Goal: Task Accomplishment & Management: Complete application form

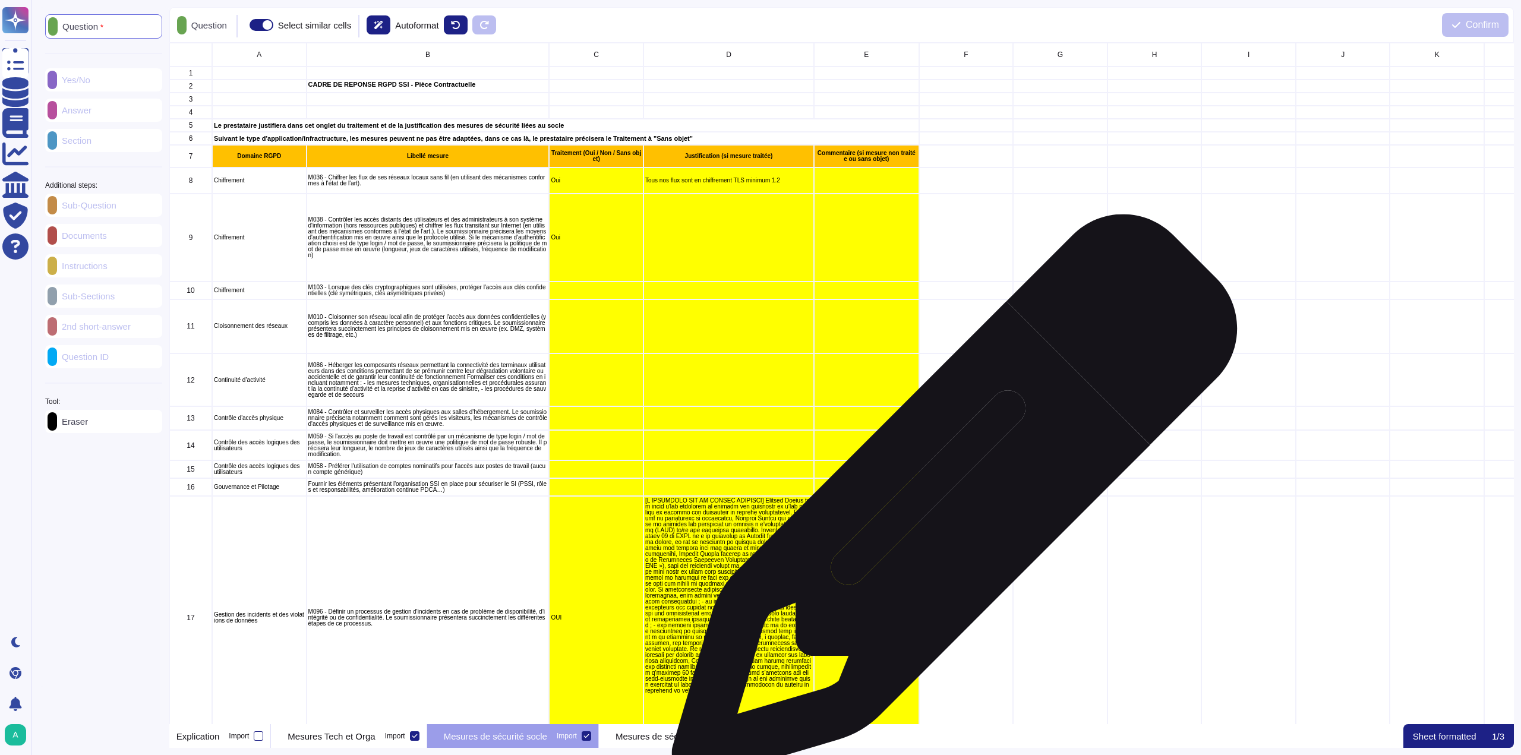
scroll to position [672, 1336]
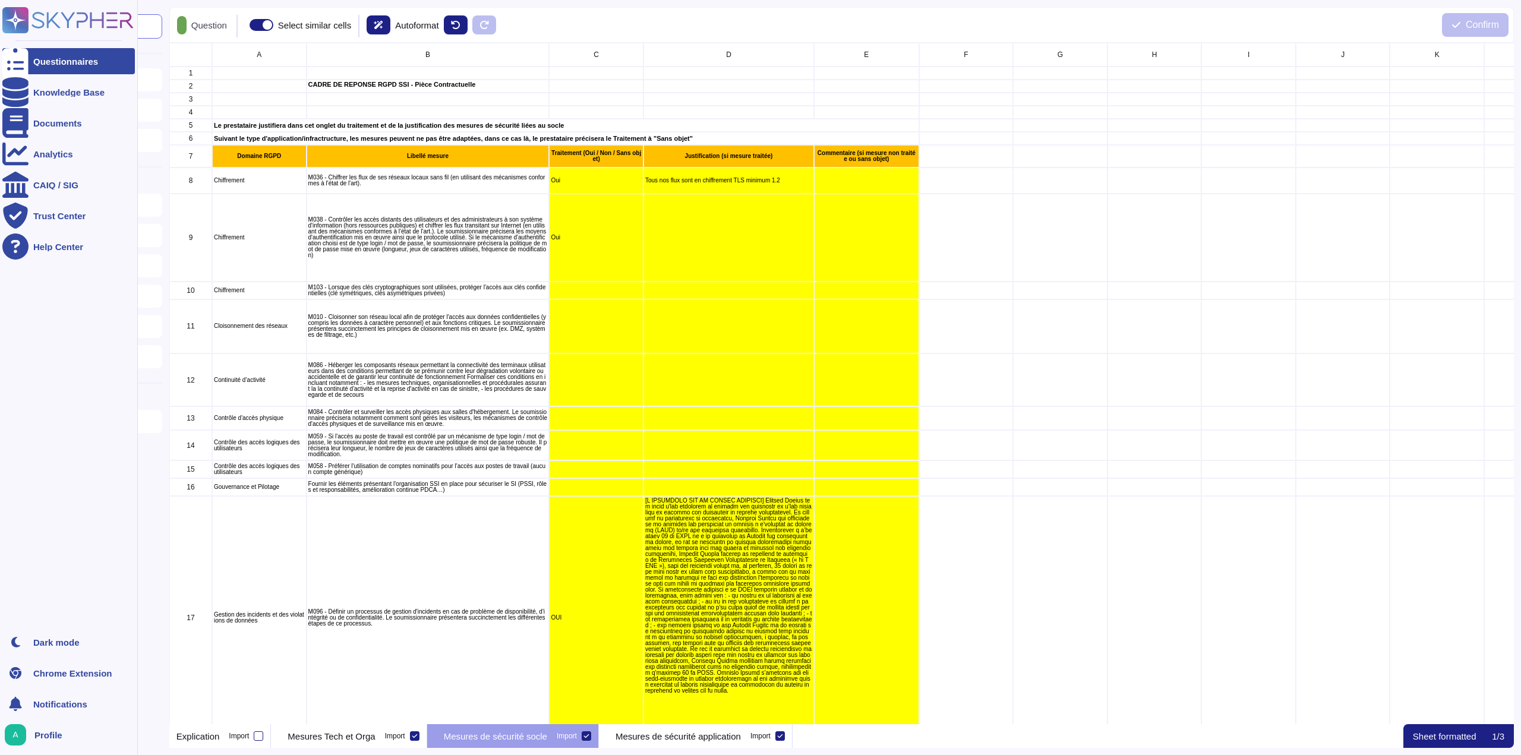
click at [34, 62] on div "Questionnaires" at bounding box center [65, 61] width 65 height 9
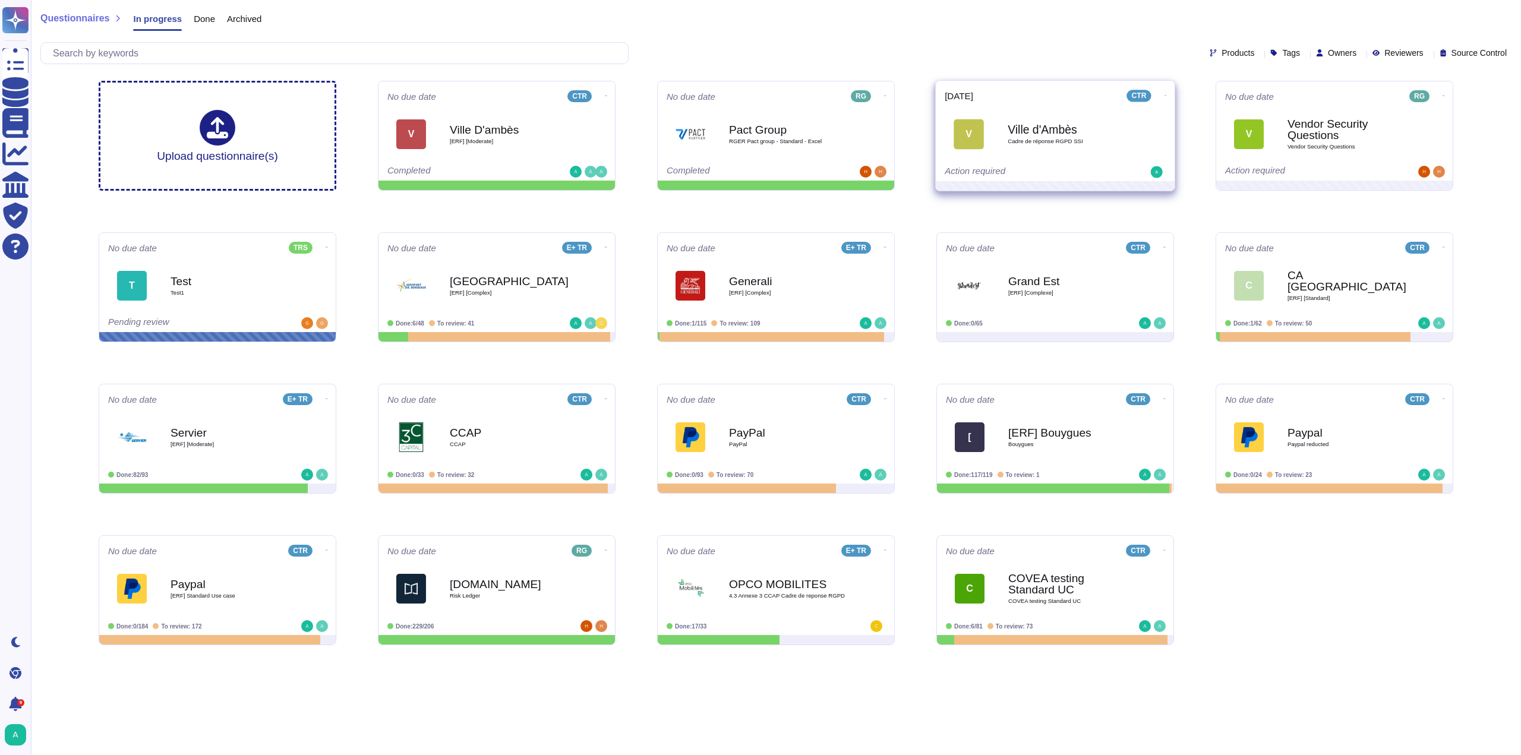
click at [607, 94] on icon at bounding box center [606, 95] width 2 height 3
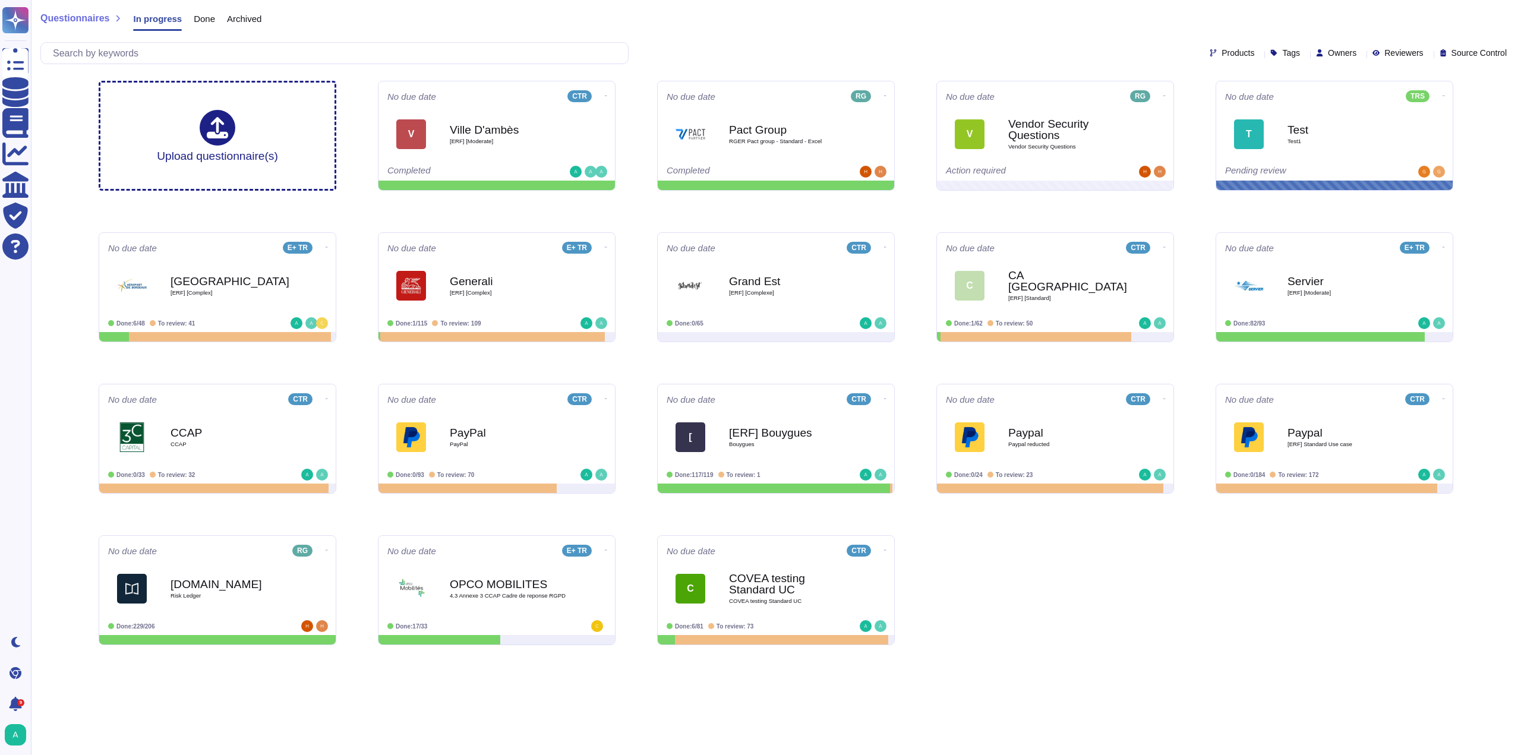
drag, startPoint x: 187, startPoint y: 300, endPoint x: 247, endPoint y: 348, distance: 77.4
click at [187, 300] on div "Bordeaux [ERF] [Complex]" at bounding box center [230, 286] width 119 height 48
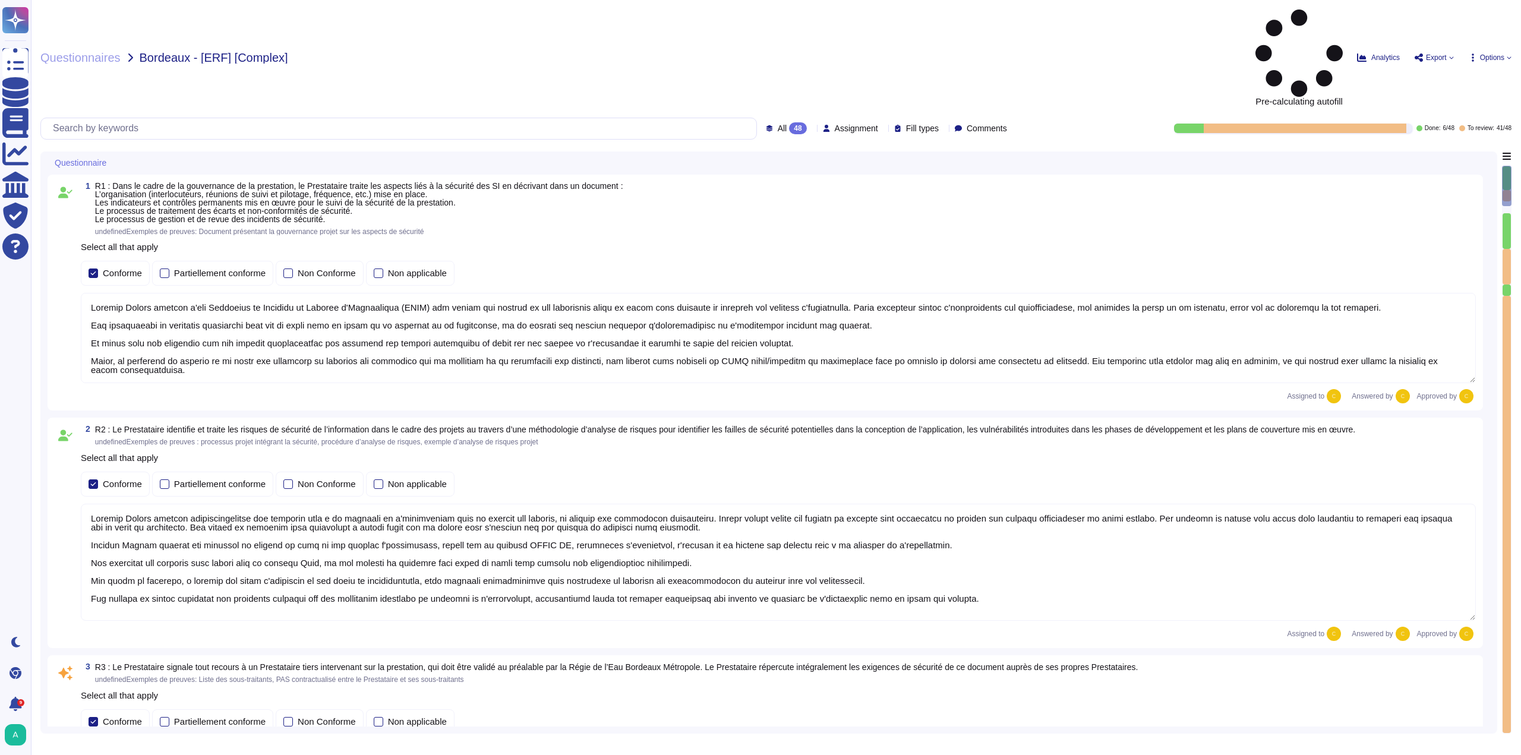
type textarea "Loremip Dolors ametcon a'eli Seddoeius te Incididu ut Laboree d'Magnaaliqua (EN…"
type textarea "Loremip Dolors ametcon adipiscingelitse doe temporin utla e do magnaali en a'mi…"
type textarea "Edenred France dispose d'une Politique de Sécurité du Système d'Information (PS…"
type textarea "Edenred France crée et maintient un inventaire des actifs à l'aide de la Config…"
type textarea "Edenred France a mis en place plusieurs dispositifs pour lutter contre l'intrus…"
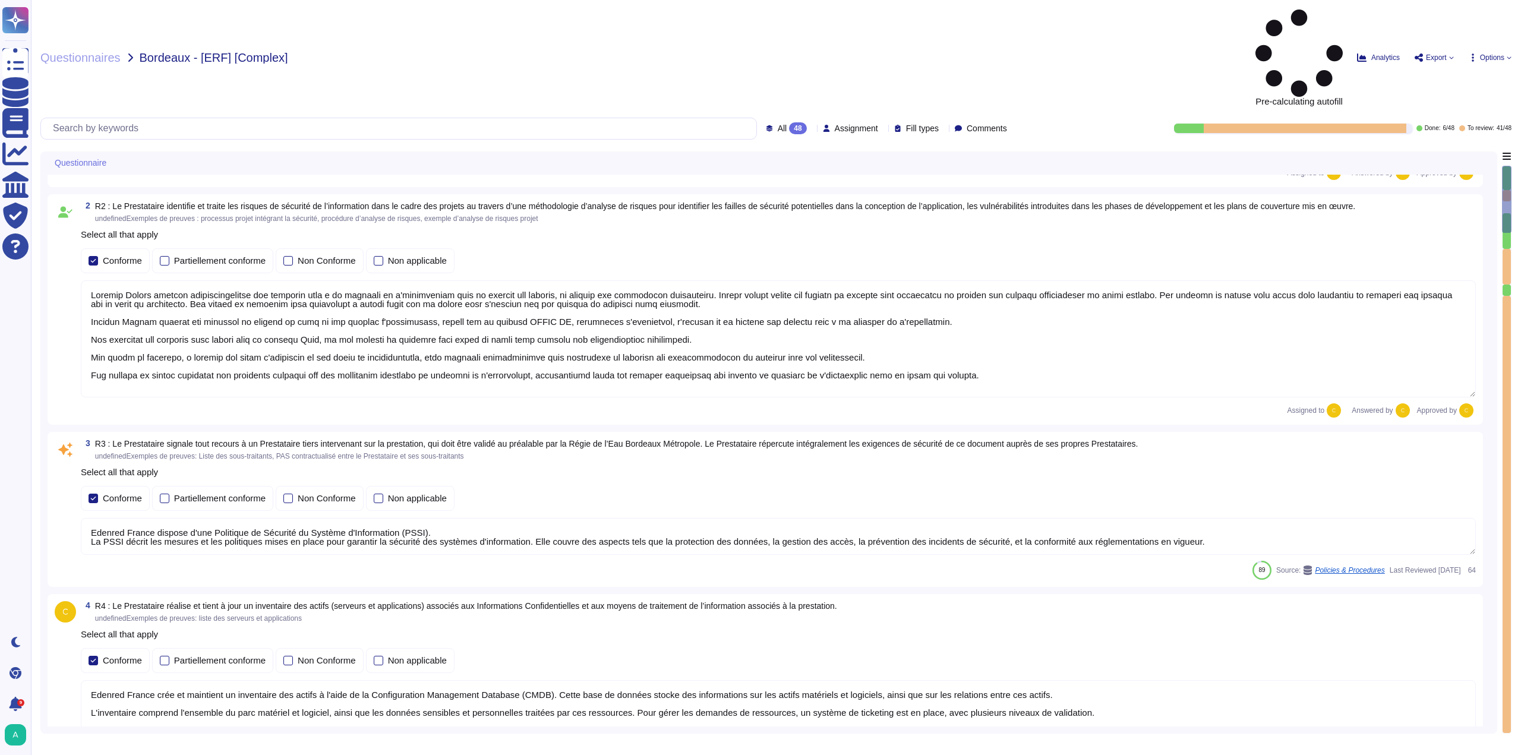
type textarea "Edenred France effectue des analyses quotidiennes et hebdomadaires avec des sol…"
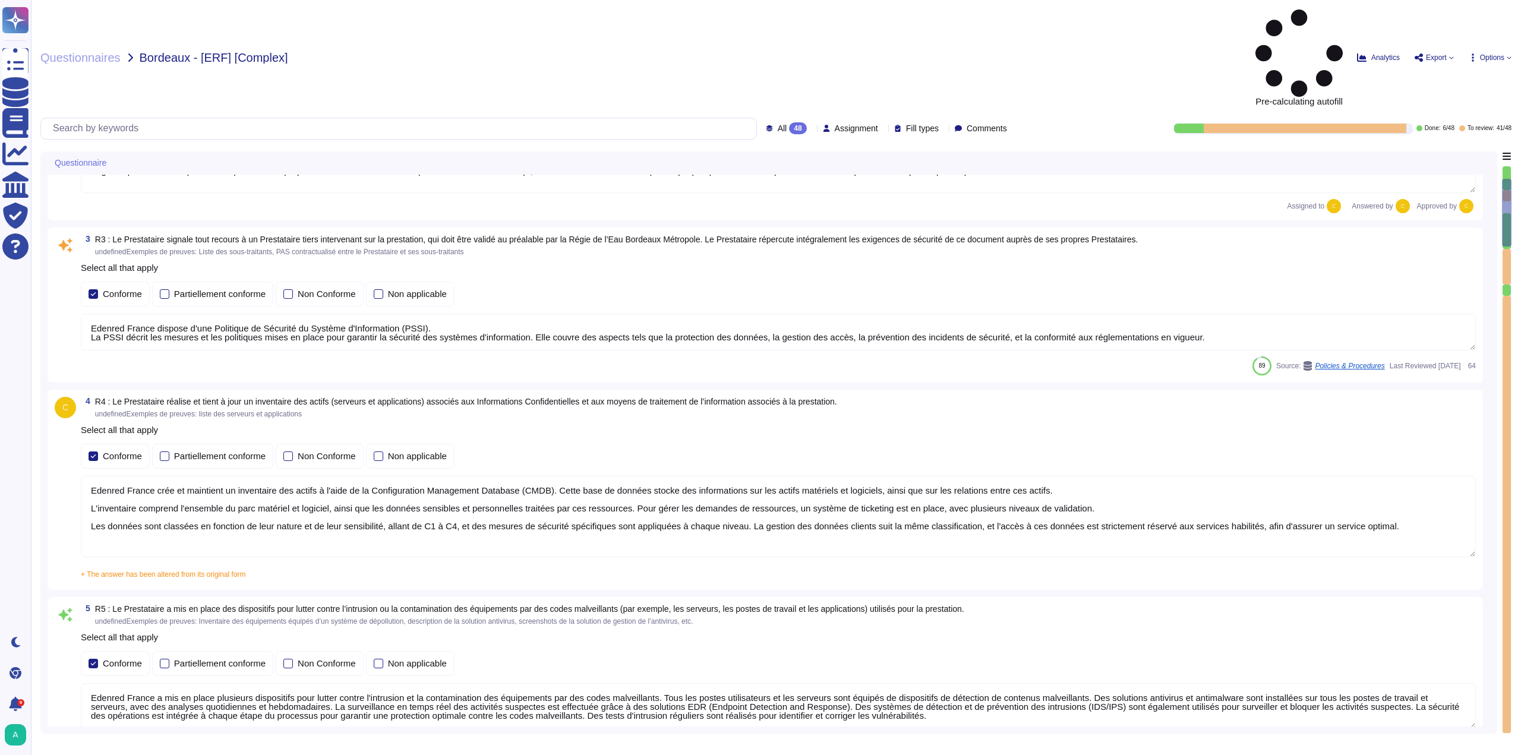
type textarea "Edenred France a mis en place un processus de gestion des correctifs bien défin…"
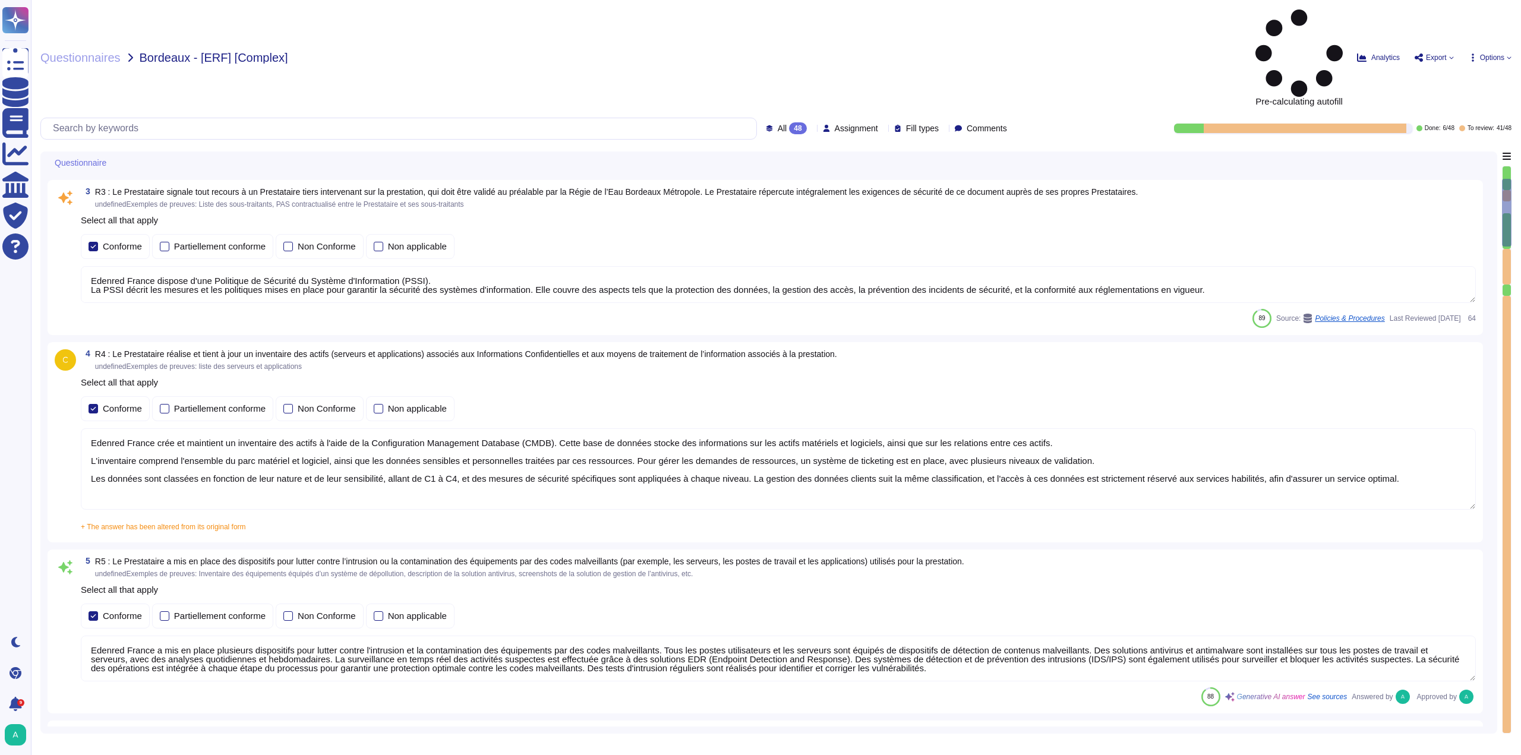
type textarea "Edenred France effectue des scans de vulnérabilités mensuels sur l’ensemble de …"
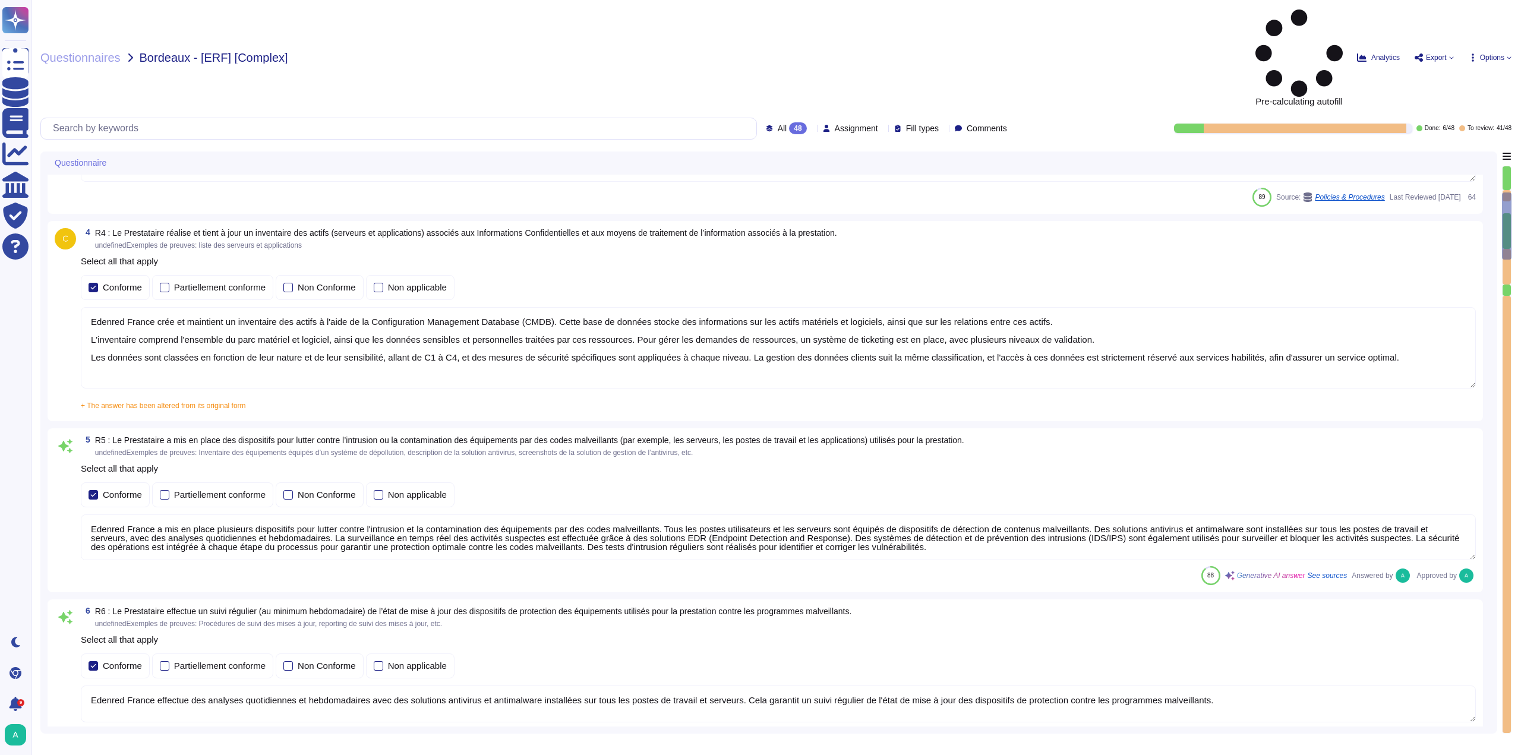
type textarea "Le Recovery Time Objective (RTO), ou délai de remise en service des services en…"
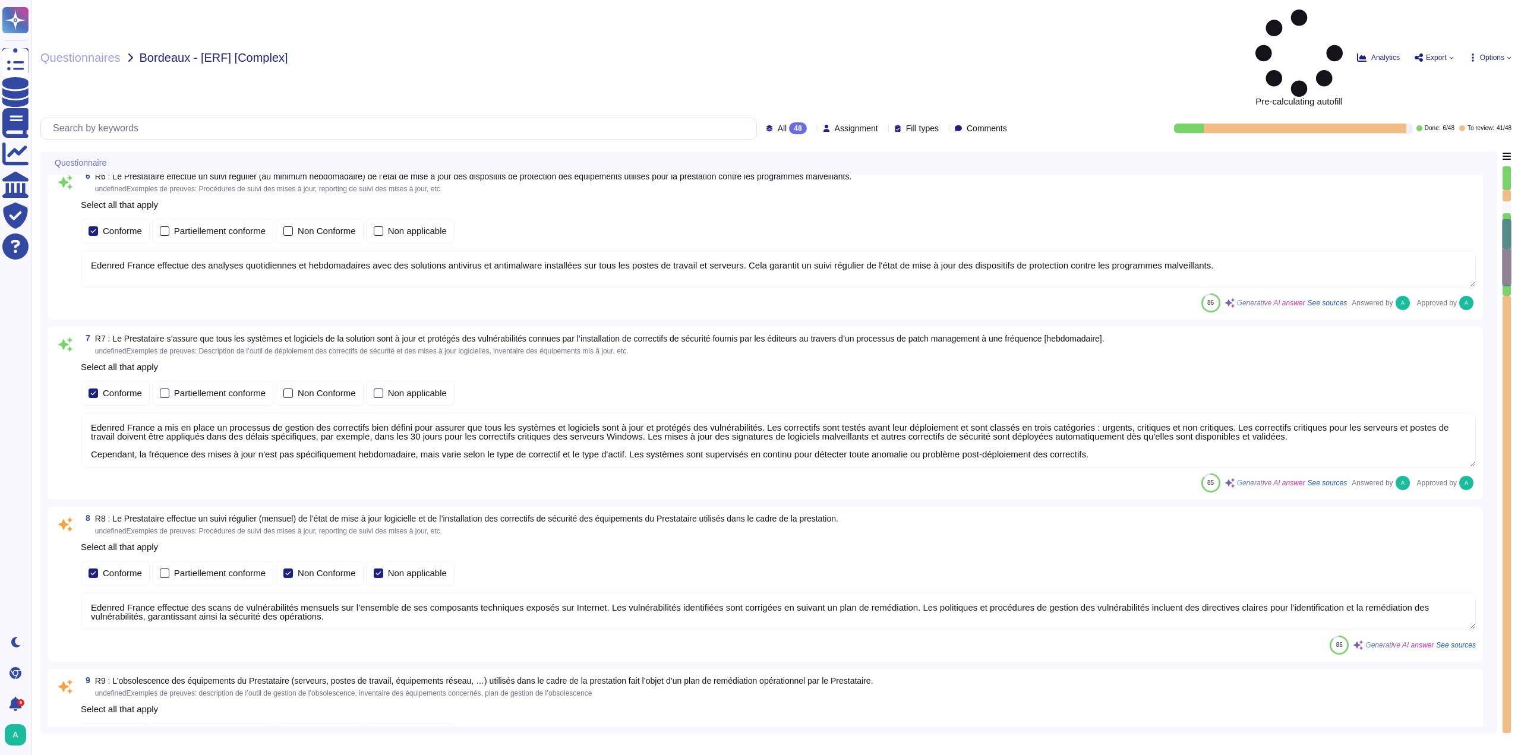
type textarea "Edenred France a mis en place des processus, procédures et mesures techniques p…"
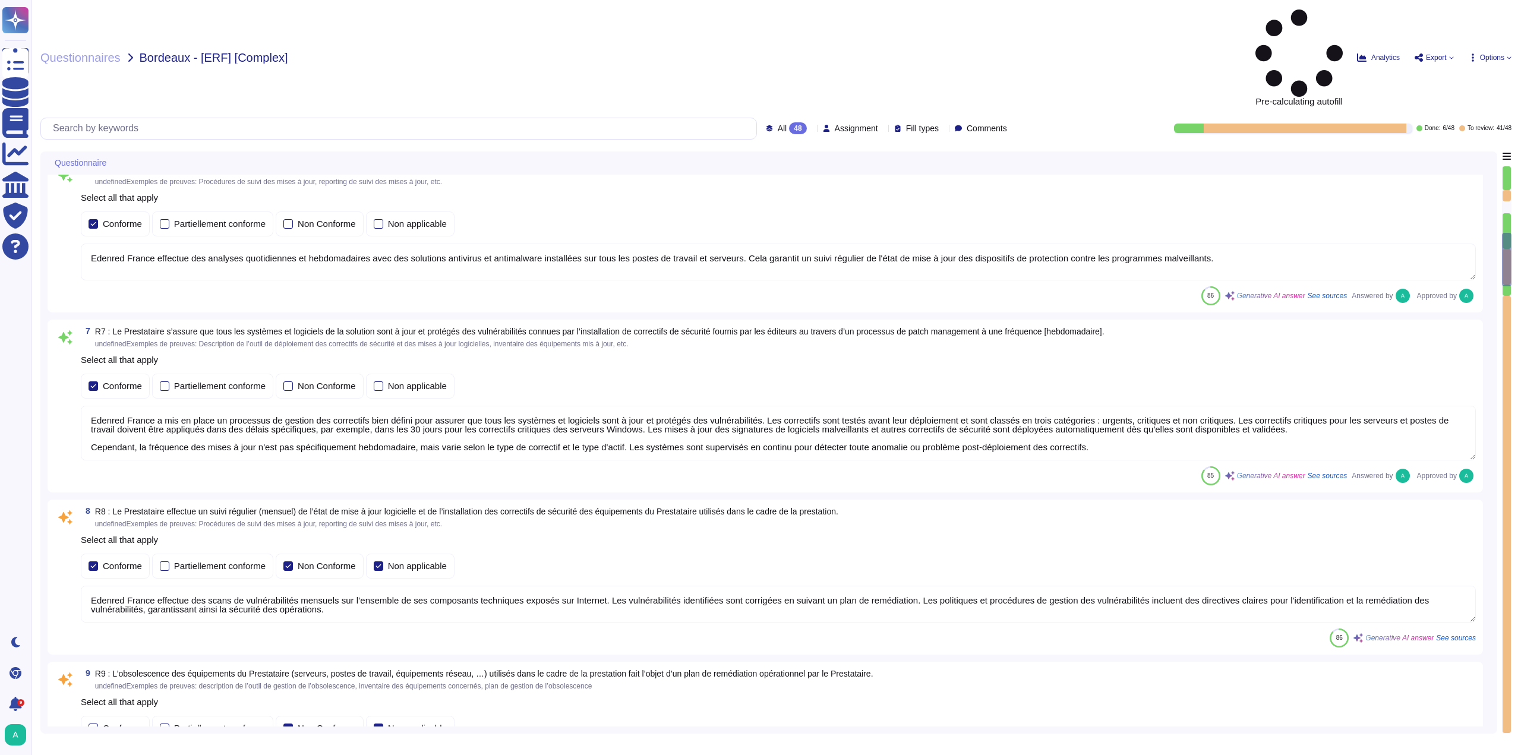
type textarea "Edenred France assure la sécurité physique des locaux hébergeant les équipement…"
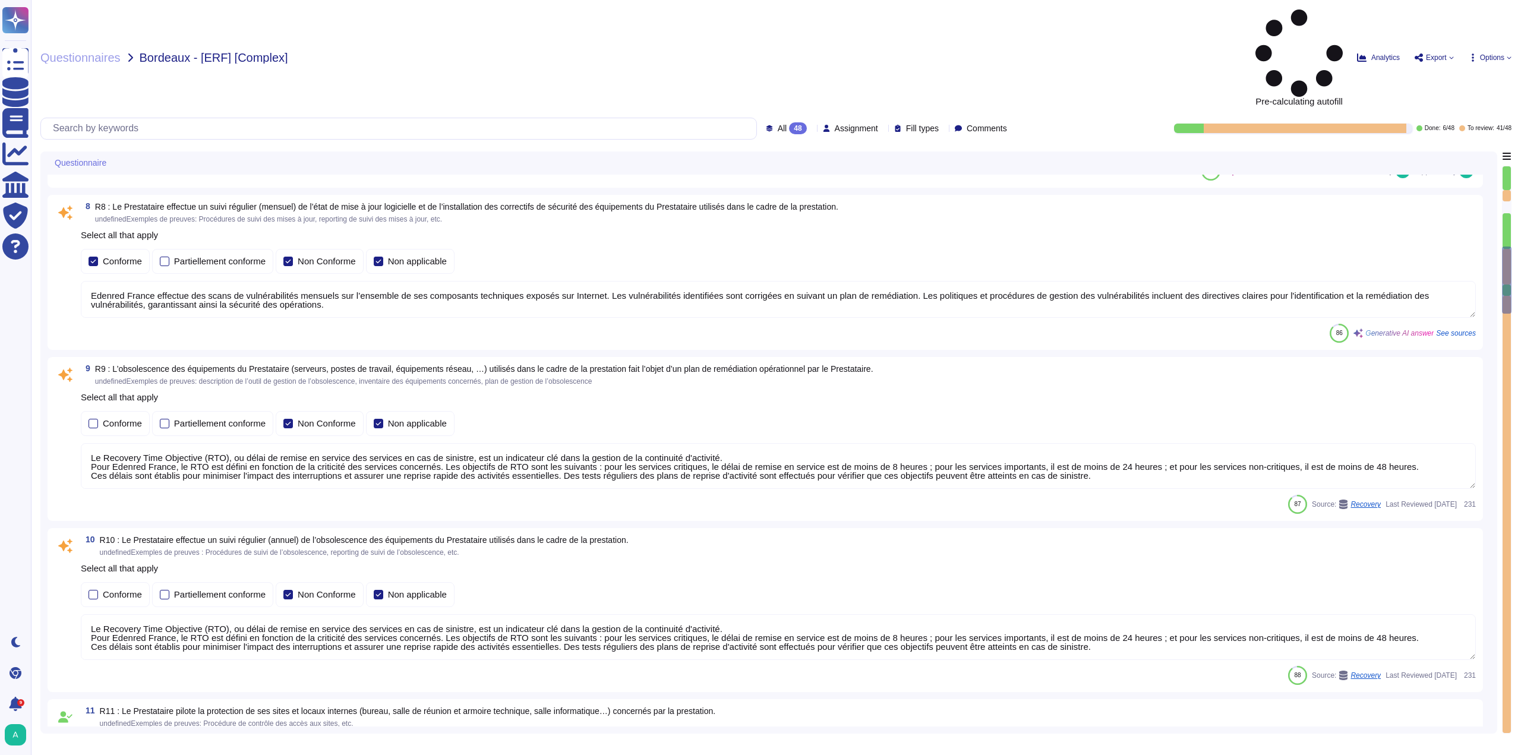
type textarea "Edenred France a mis en place des systèmes de contrôle environnemental dans ses…"
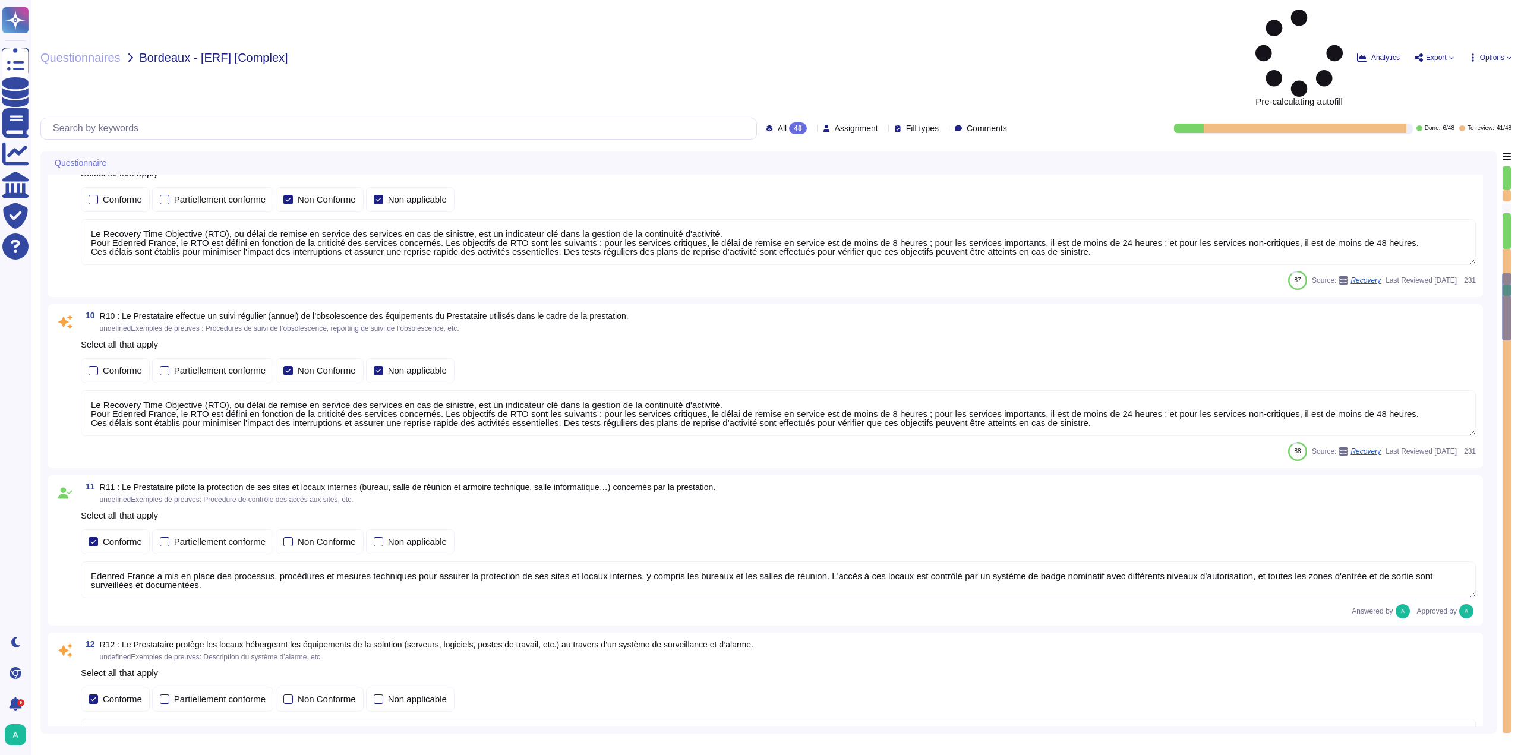
type textarea "Edenred France prend des mesures pour garantir la sécurité de ses équipements p…"
type textarea "Les systèmes de surveillance des centres de données en périphérie externe et le…"
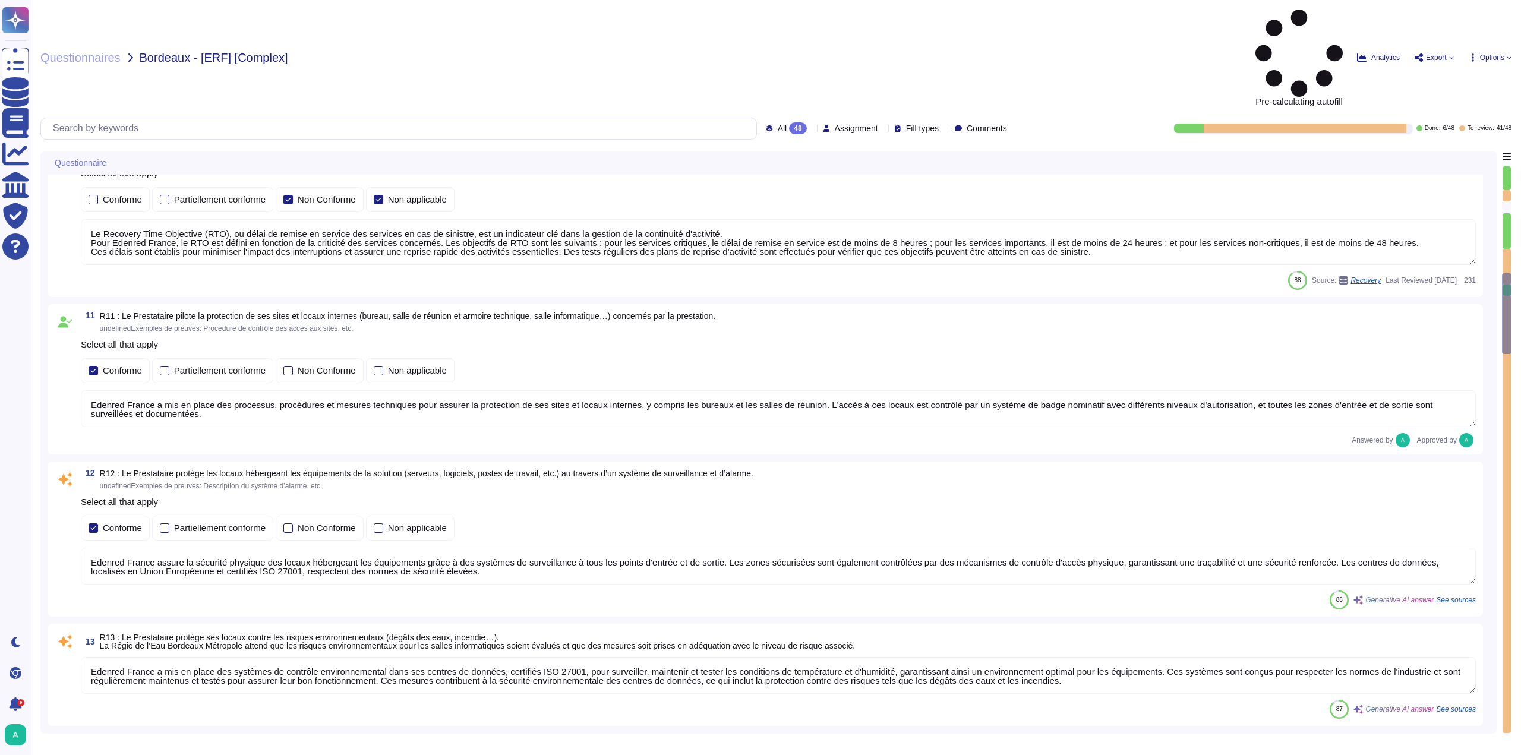
type textarea "La présente charte d'Utilisation des Ressources Informatiques et d'Accès aux Do…"
type textarea "Edenred France met en œuvre des processus rigoureux pour le déprovisionnement, …"
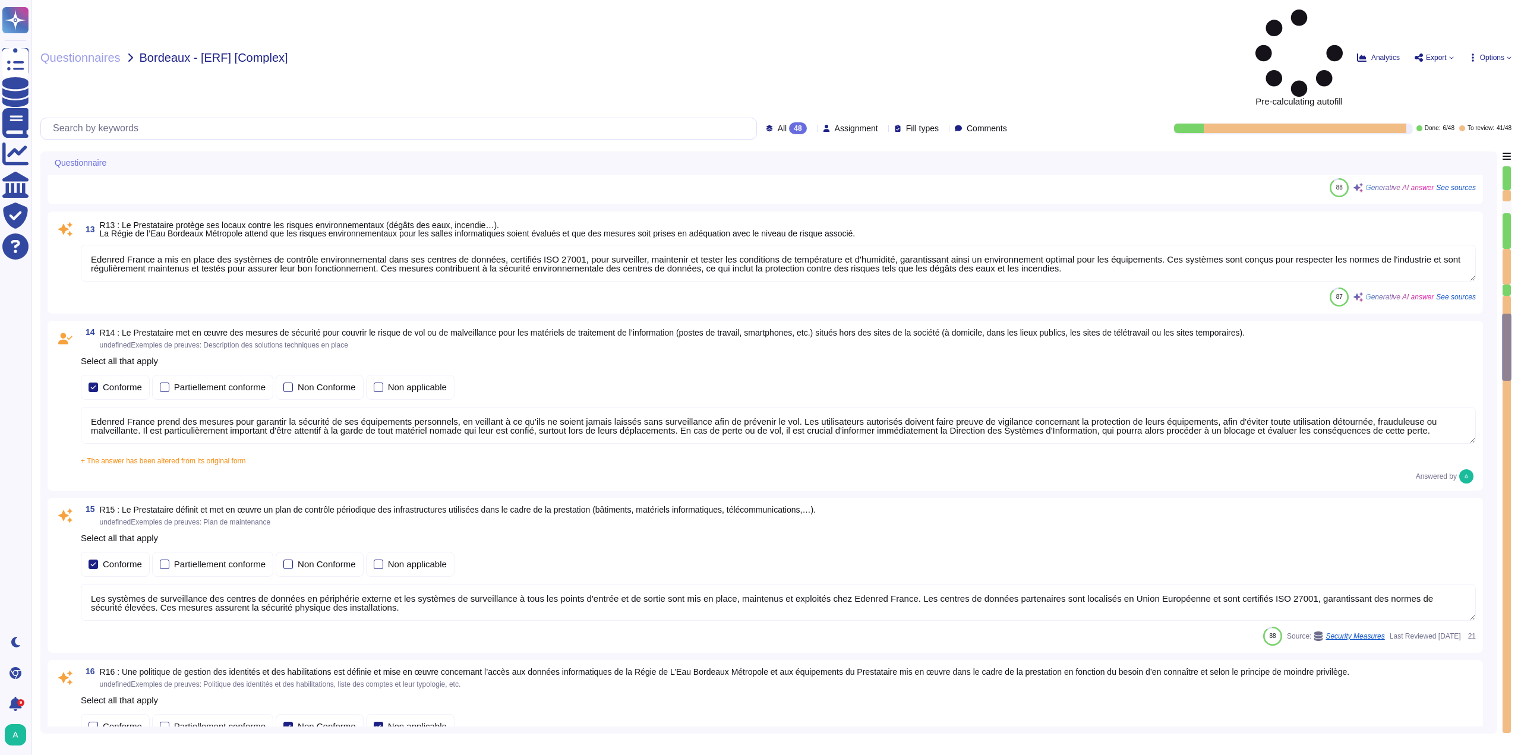
type textarea "Edenred France effectue une revue périodique des accès pour s'assurer que seuls…"
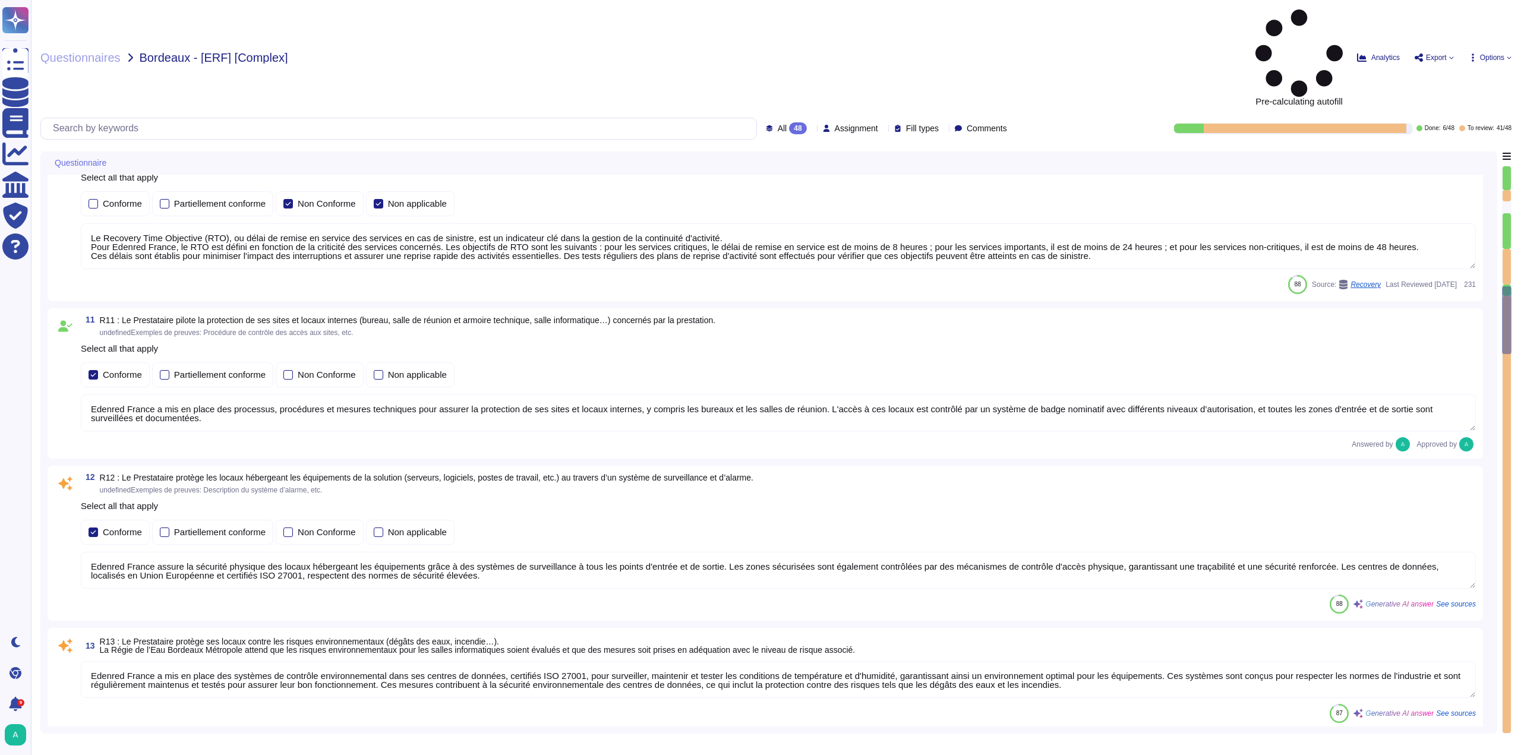
type textarea "Edenred France effectue des scans de vulnérabilités mensuels sur l’ensemble de …"
type textarea "Le Recovery Time Objective (RTO), ou délai de remise en service des services en…"
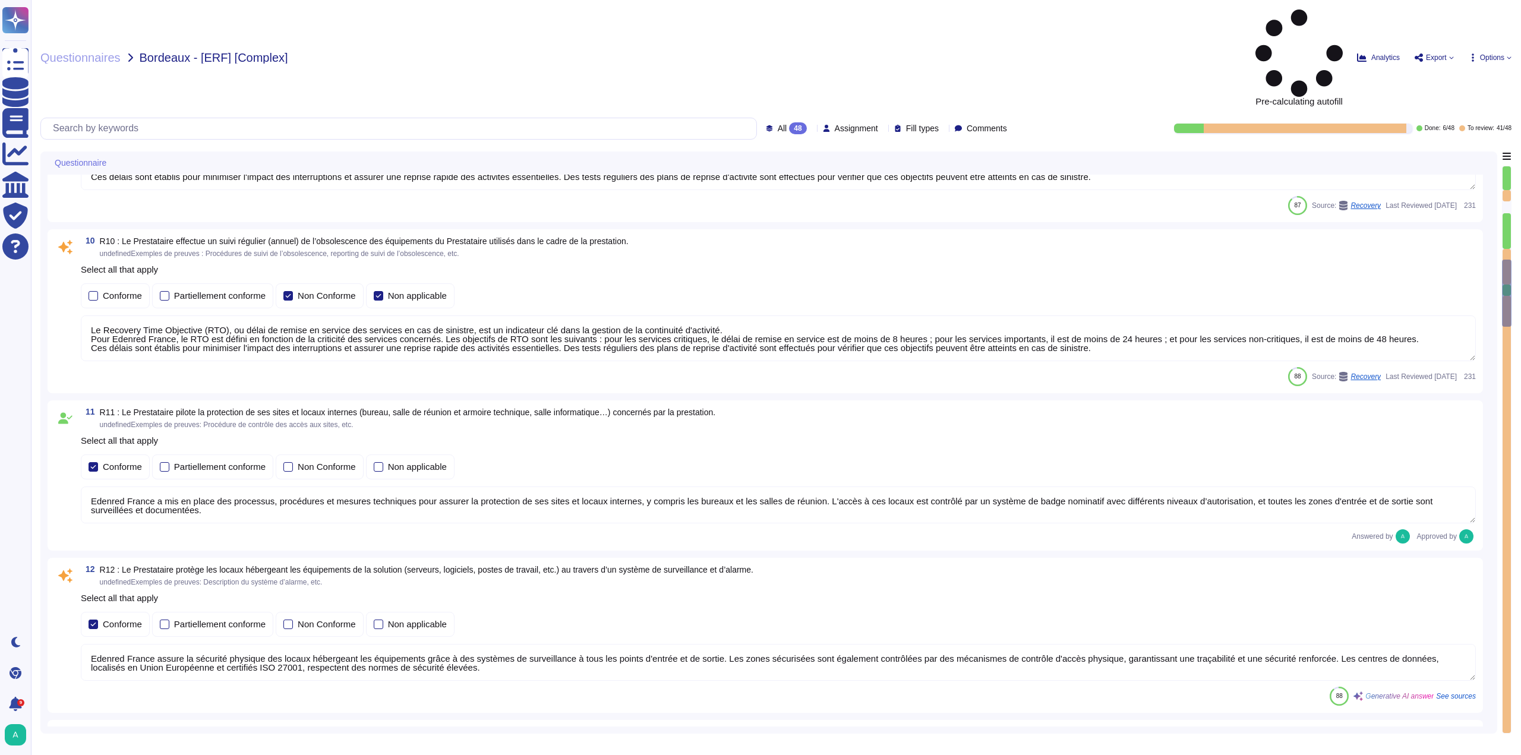
type textarea "Edenred France effectue des analyses quotidiennes et hebdomadaires avec des sol…"
type textarea "Edenred France a mis en place un processus de gestion des correctifs bien défin…"
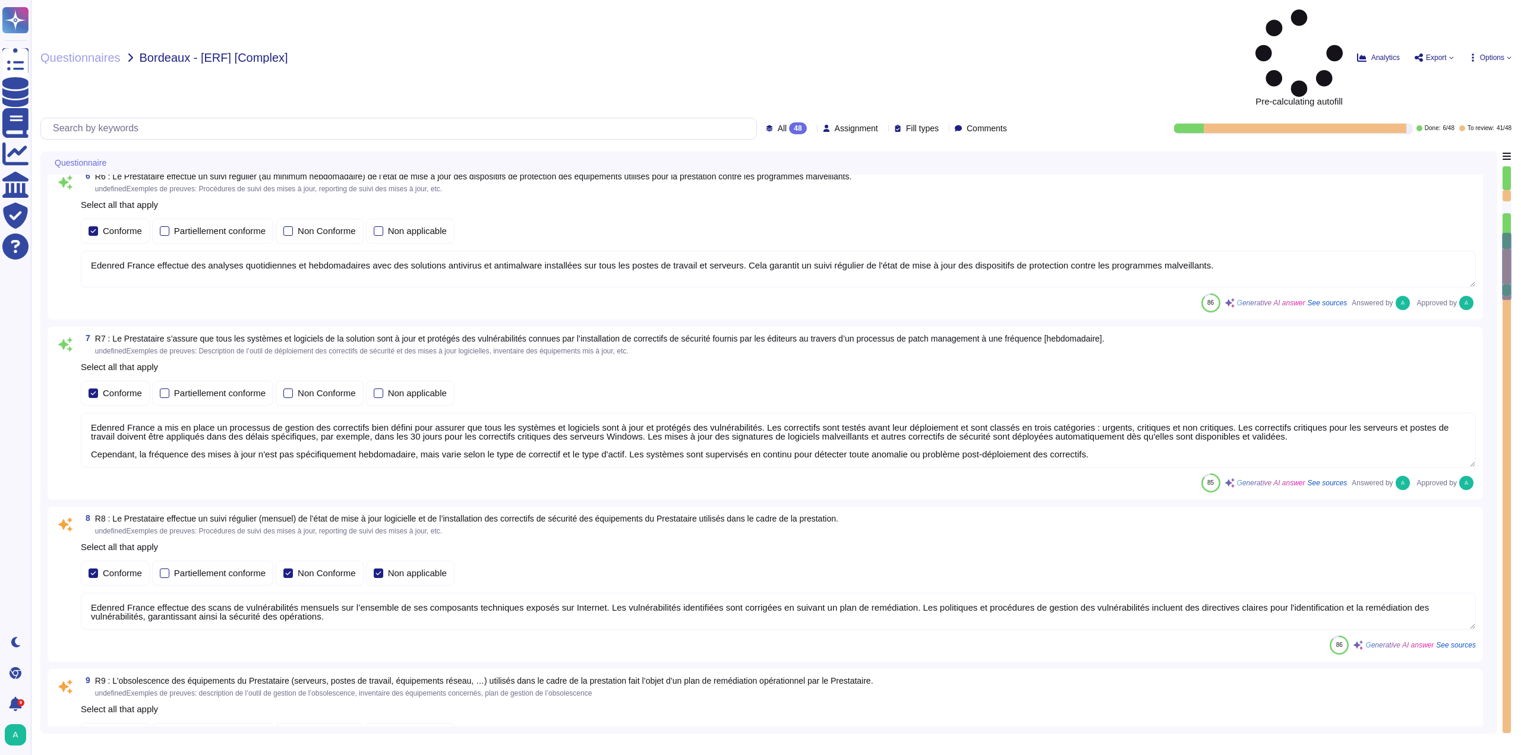
type textarea "Edenred France crée et maintient un inventaire des actifs à l'aide de la Config…"
type textarea "Edenred France a mis en place plusieurs dispositifs pour lutter contre l'intrus…"
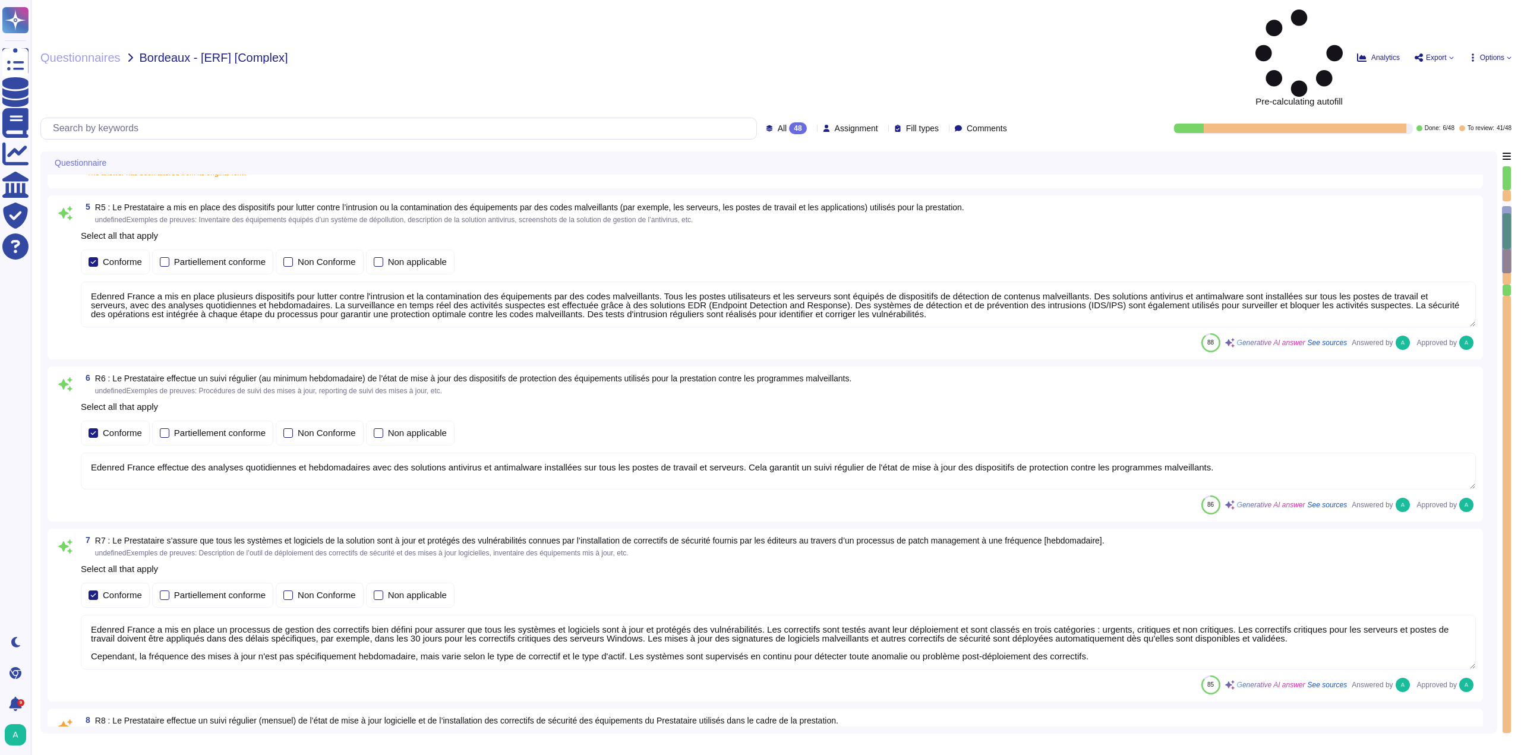
type textarea "Edenred France dispose d'une Politique de Sécurité du Système d'Information (PS…"
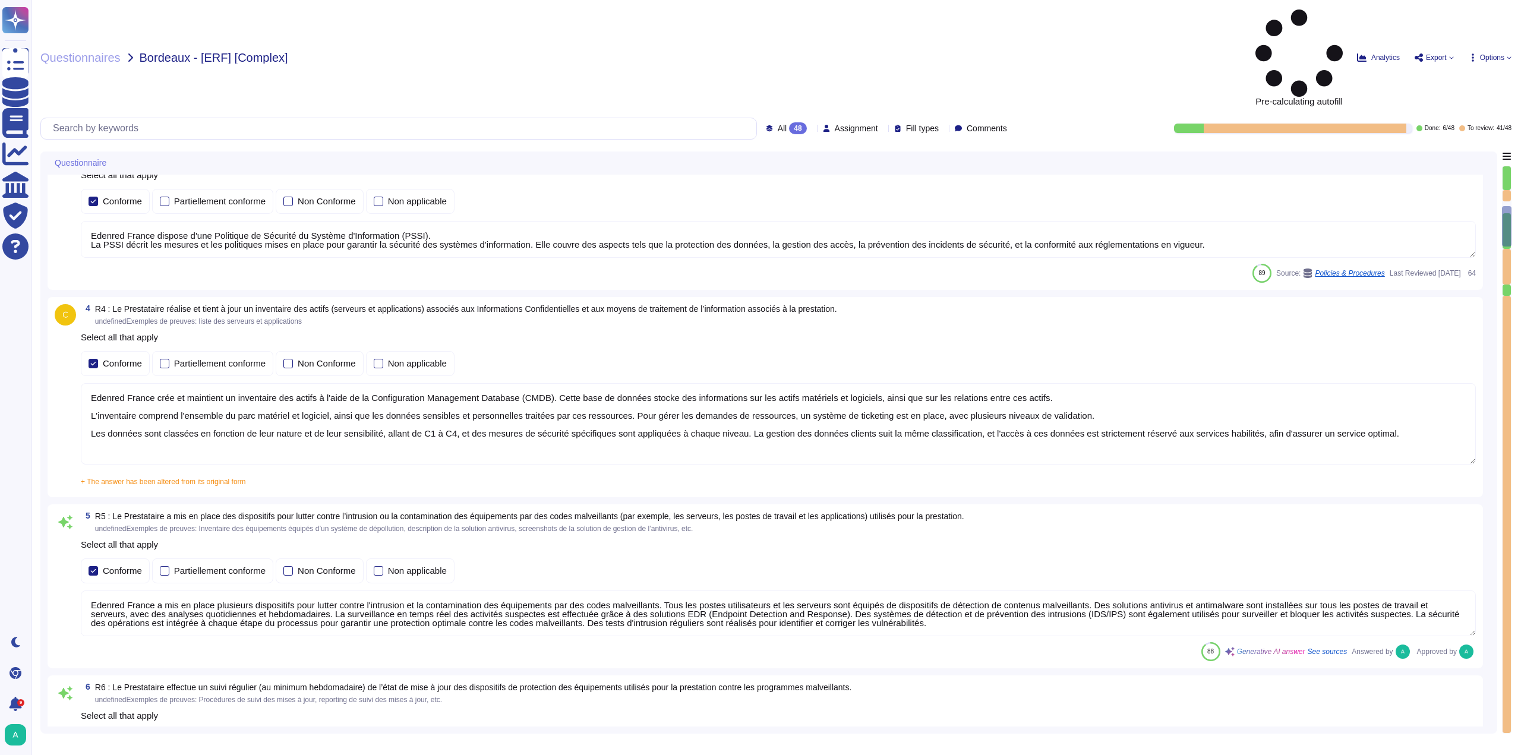
type textarea "Edenred France intègre systématiquement des éléments liés à la sécurité de l'in…"
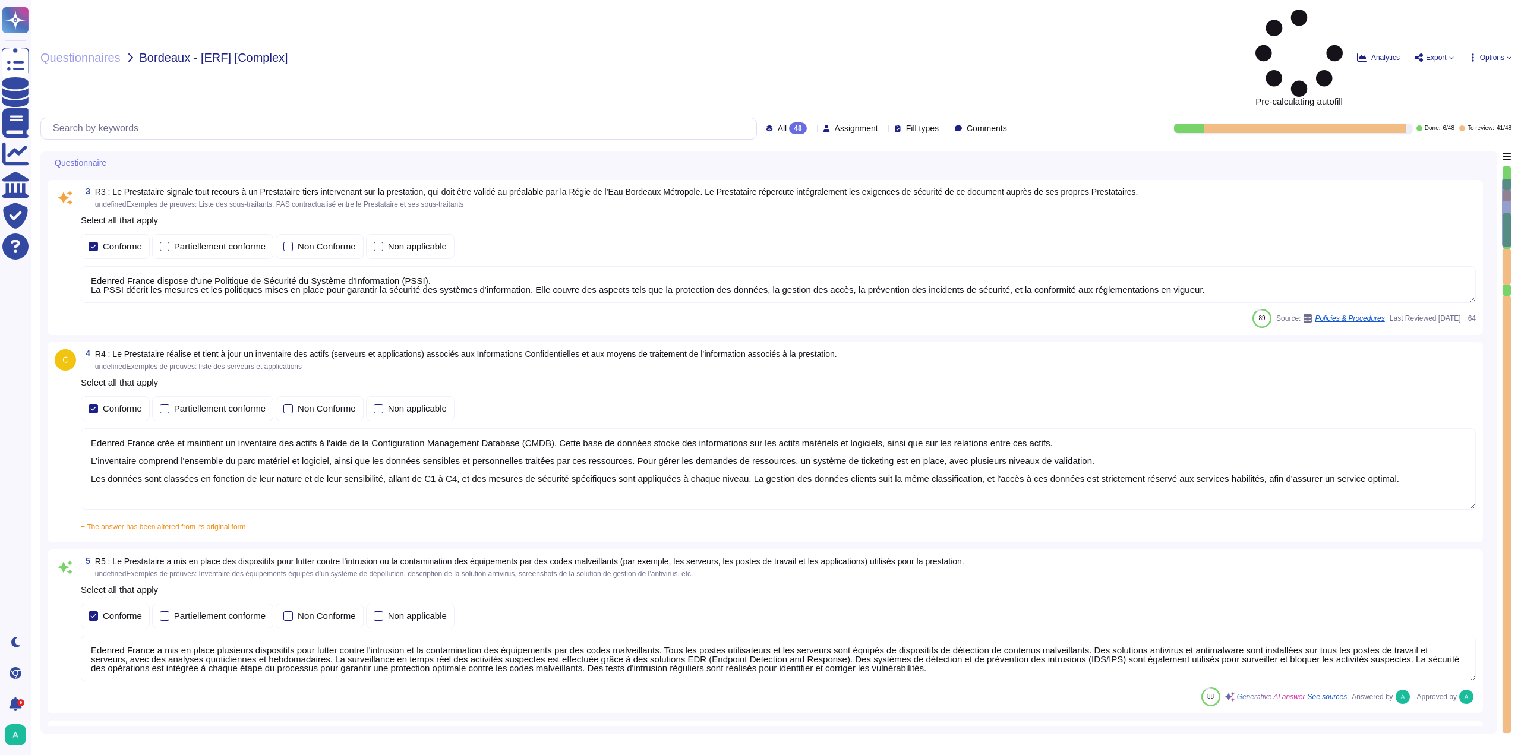
type textarea "Edenred France dispose d'une Politique de Sécurité du Système d'Information (PS…"
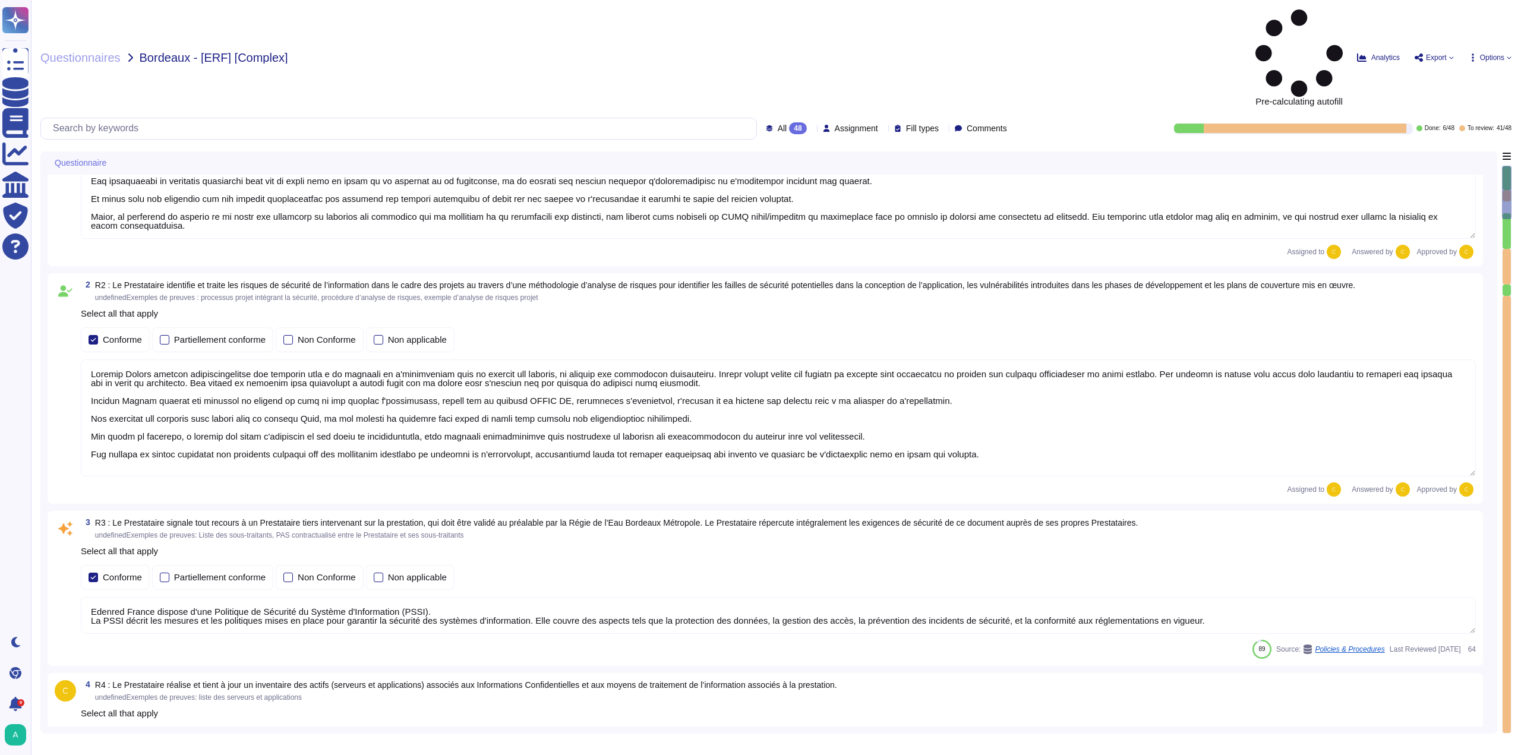
type textarea "Edenred France effectue des analyses quotidiennes et hebdomadaires avec des sol…"
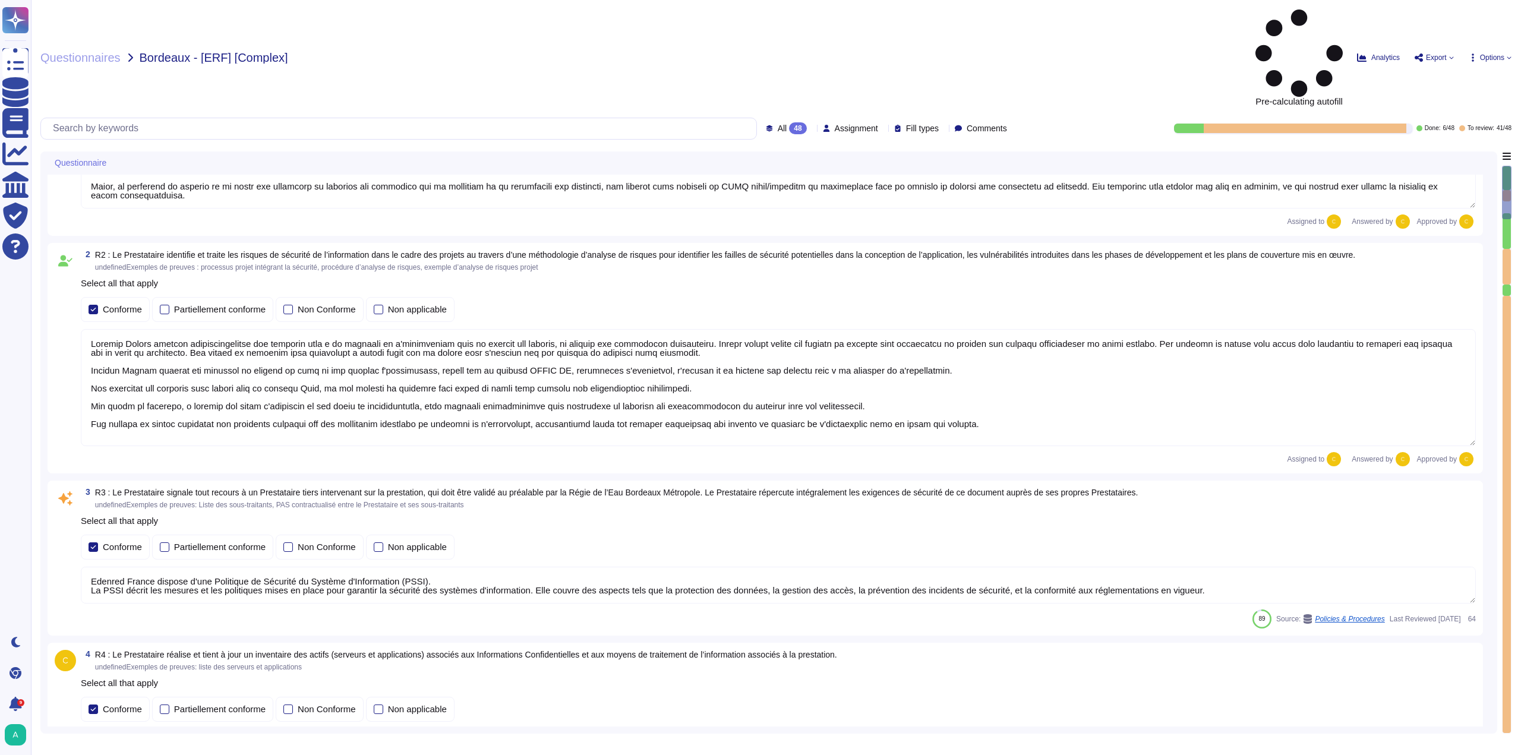
scroll to position [178, 0]
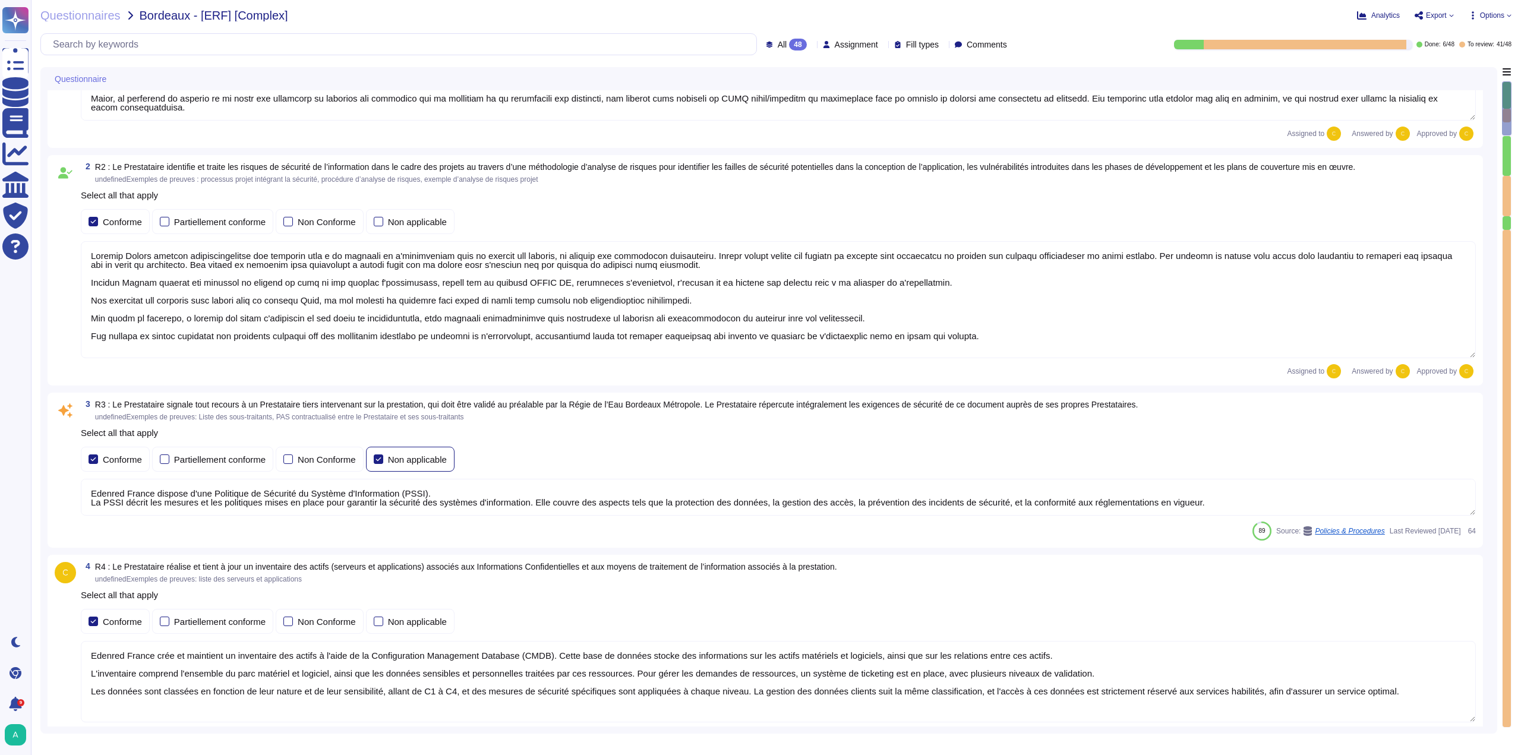
click at [377, 461] on div at bounding box center [379, 460] width 10 height 10
click at [0, 0] on input "Non applicable" at bounding box center [0, 0] width 0 height 0
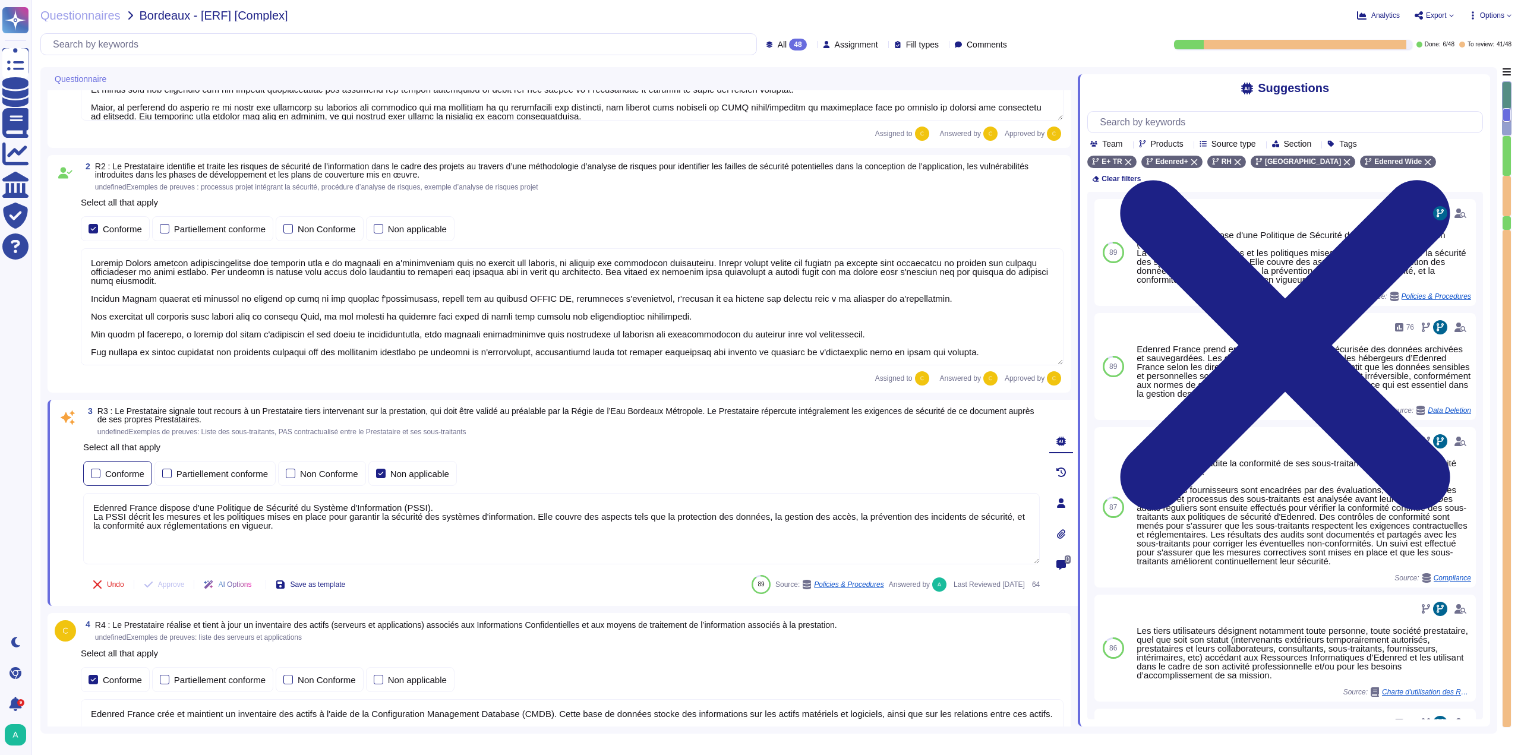
click at [89, 469] on div "Conforme" at bounding box center [117, 473] width 69 height 25
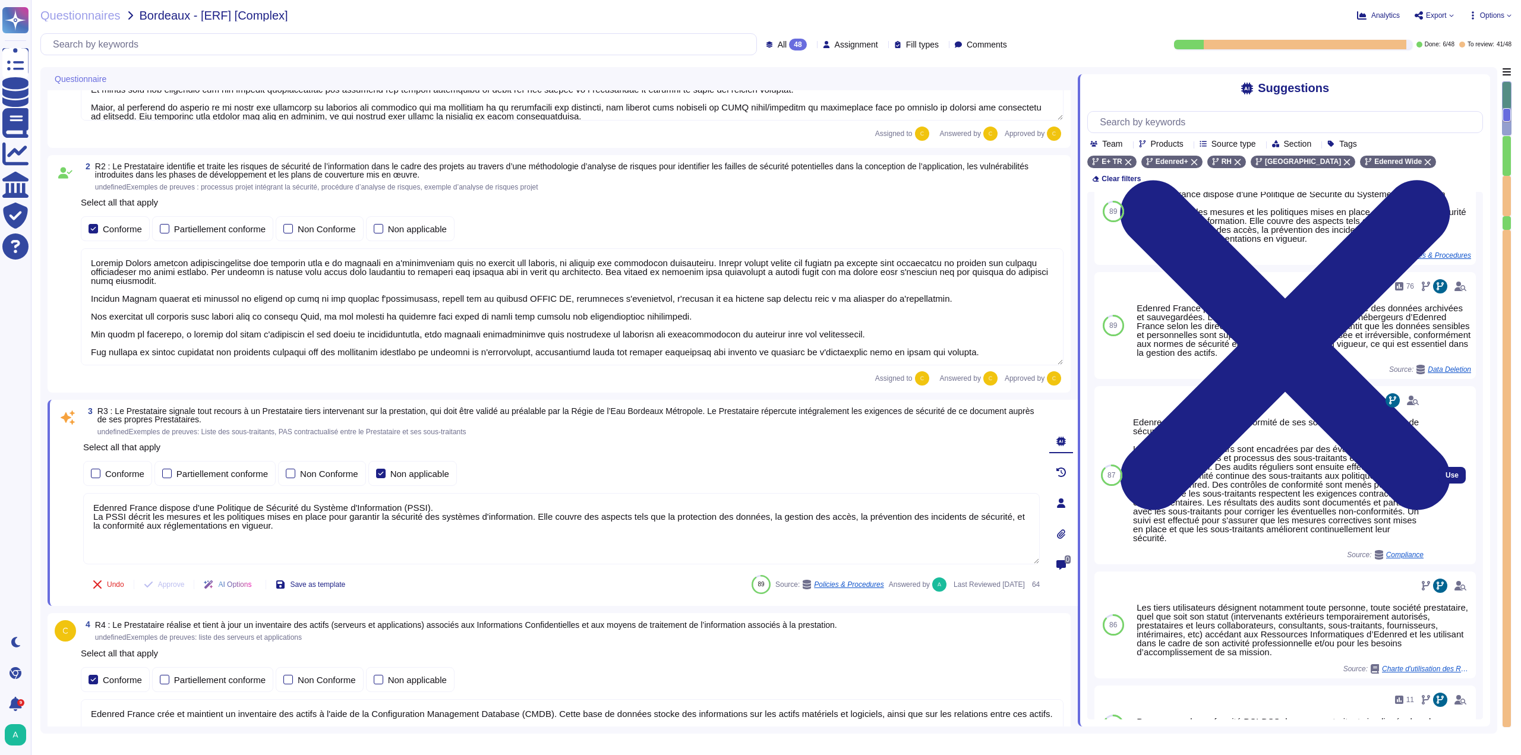
scroll to position [59, 0]
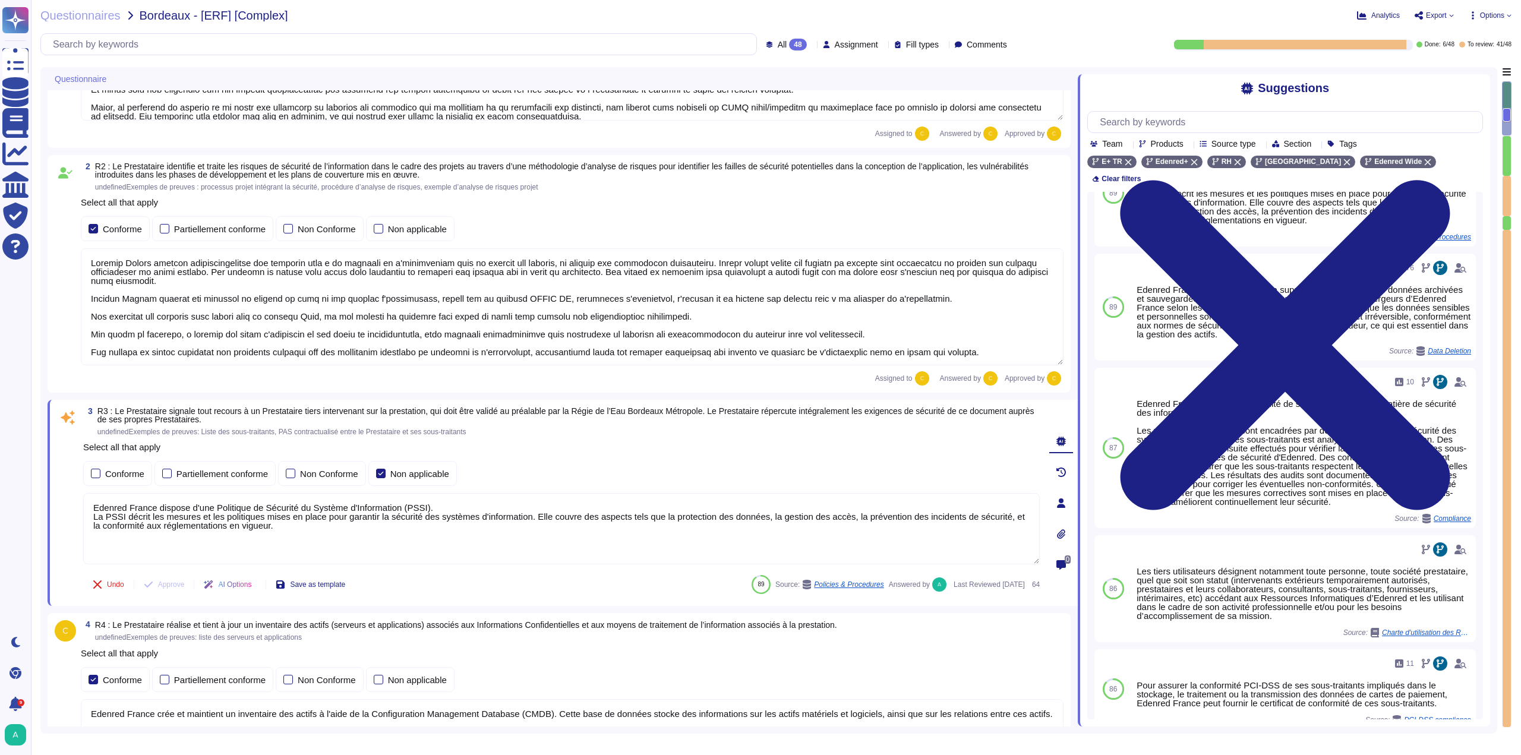
click at [538, 412] on span "R3 : Le Prestataire signale tout recours à un Prestataire tiers intervenant sur…" at bounding box center [565, 415] width 937 height 18
copy span "préalable"
